Goal: Task Accomplishment & Management: Use online tool/utility

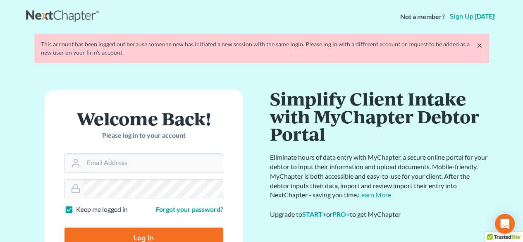
type input "sean@berkencloyes.com"
click at [141, 234] on input "Log In" at bounding box center [144, 237] width 159 height 21
type input "Thinking..."
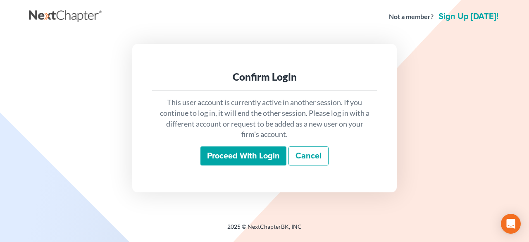
click at [255, 150] on input "Proceed with login" at bounding box center [244, 155] width 86 height 19
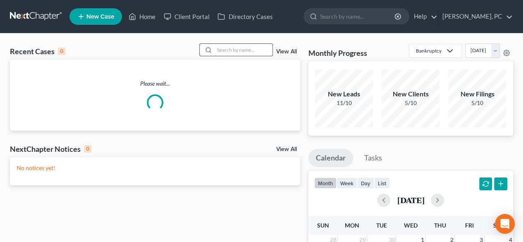
click at [247, 51] on input "search" at bounding box center [244, 50] width 58 height 12
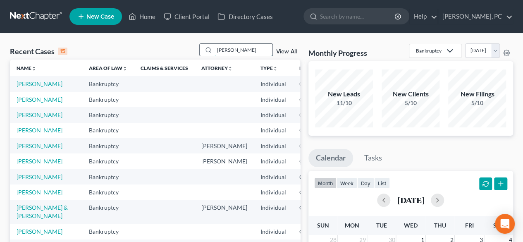
type input "[PERSON_NAME]"
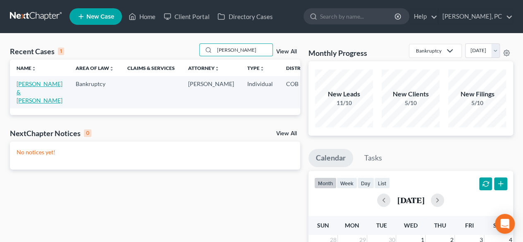
click at [29, 88] on td "[PERSON_NAME] & [PERSON_NAME]" at bounding box center [39, 92] width 59 height 32
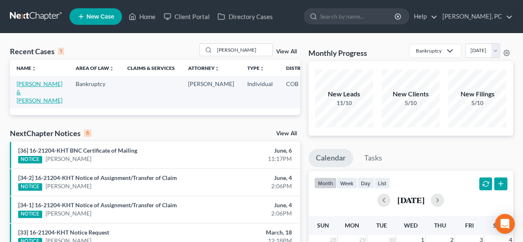
click at [26, 86] on link "[PERSON_NAME] & [PERSON_NAME]" at bounding box center [40, 92] width 46 height 24
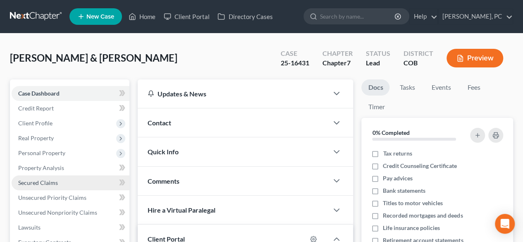
click at [51, 185] on span "Secured Claims" at bounding box center [38, 182] width 40 height 7
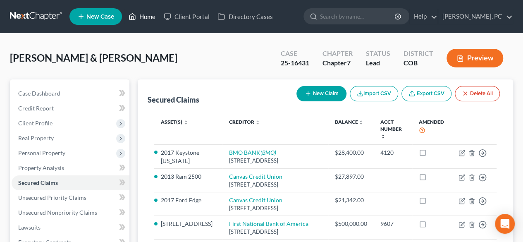
click at [146, 14] on link "Home" at bounding box center [141, 16] width 35 height 15
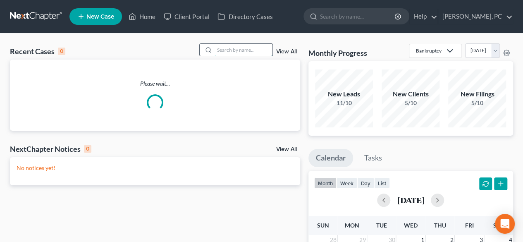
click at [242, 50] on input "search" at bounding box center [244, 50] width 58 height 12
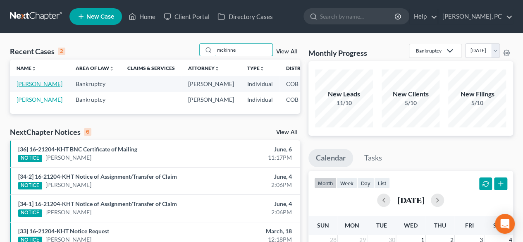
type input "mckinne"
click at [27, 85] on link "[PERSON_NAME]" at bounding box center [40, 83] width 46 height 7
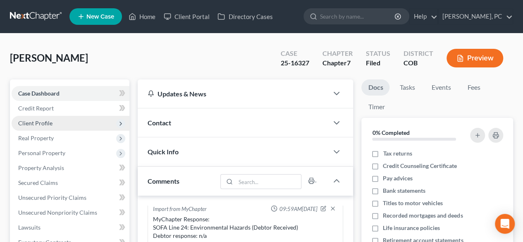
click at [41, 124] on span "Client Profile" at bounding box center [35, 123] width 34 height 7
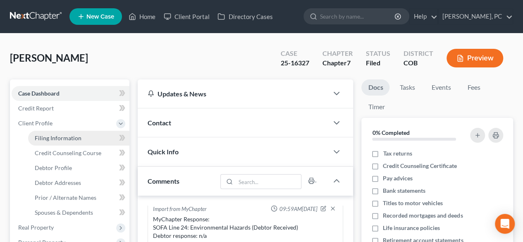
click at [75, 140] on span "Filing Information" at bounding box center [58, 137] width 47 height 7
select select "1"
select select "0"
select select "5"
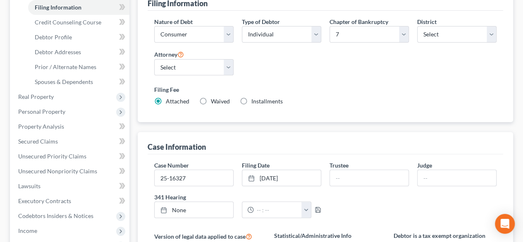
scroll to position [248, 0]
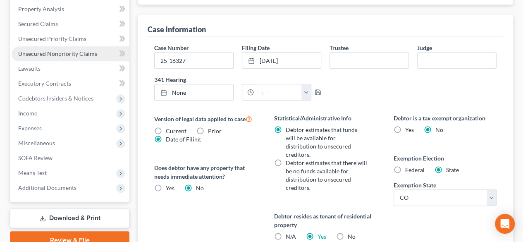
click at [66, 52] on span "Unsecured Nonpriority Claims" at bounding box center [57, 53] width 79 height 7
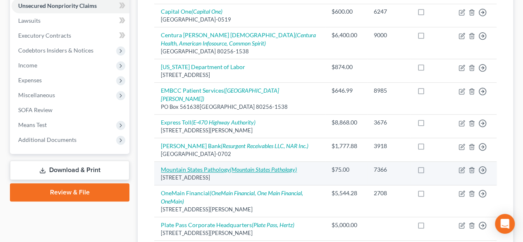
scroll to position [289, 0]
